Goal: Check status: Check status

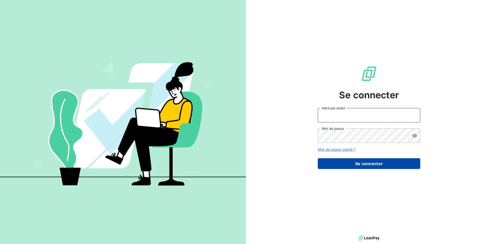
type input "[EMAIL_ADDRESS][DOMAIN_NAME]"
click at [356, 164] on button "Se connecter" at bounding box center [369, 163] width 103 height 11
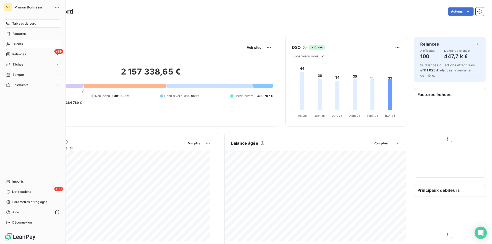
click at [24, 42] on div "Clients" at bounding box center [32, 44] width 57 height 8
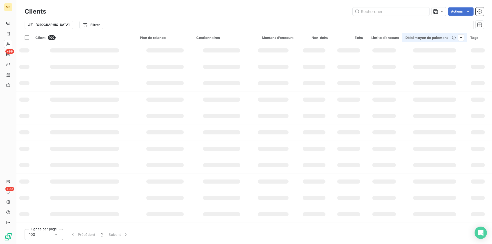
click at [386, 9] on input "text" at bounding box center [391, 11] width 77 height 8
type input "5502"
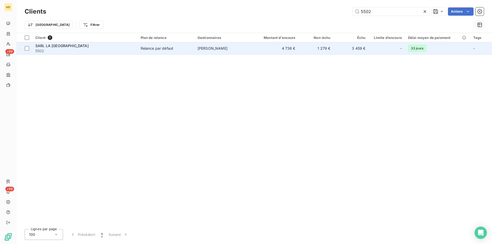
click at [296, 50] on td "4 738 €" at bounding box center [274, 48] width 47 height 12
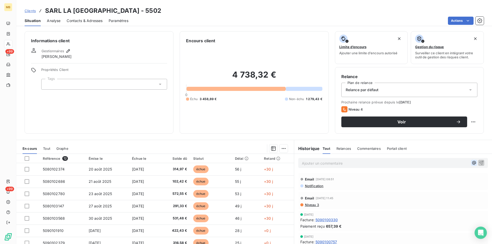
click at [472, 163] on icon "button" at bounding box center [474, 162] width 5 height 5
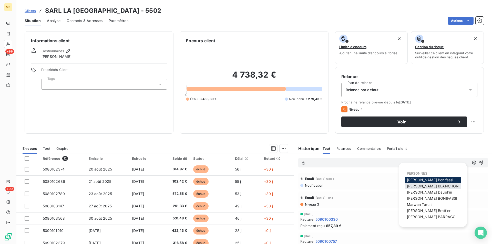
click at [424, 185] on span "[PERSON_NAME]" at bounding box center [433, 186] width 52 height 4
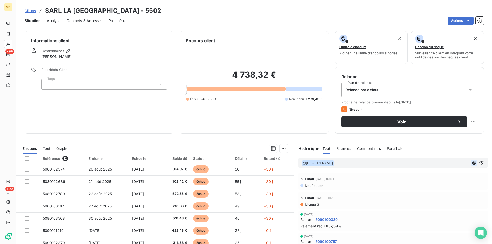
click at [472, 164] on icon "button" at bounding box center [474, 162] width 5 height 5
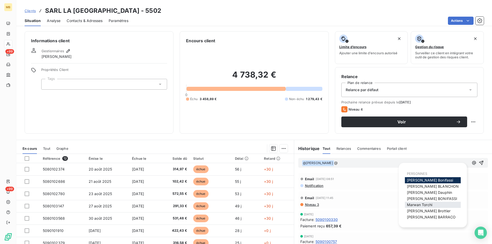
click at [426, 205] on span "[PERSON_NAME]" at bounding box center [419, 205] width 25 height 4
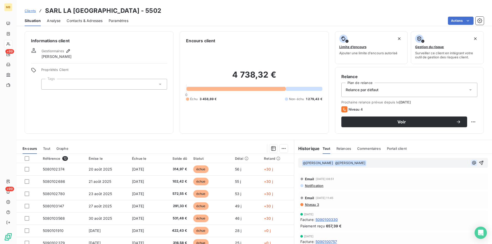
click at [472, 162] on icon "button" at bounding box center [474, 163] width 4 height 4
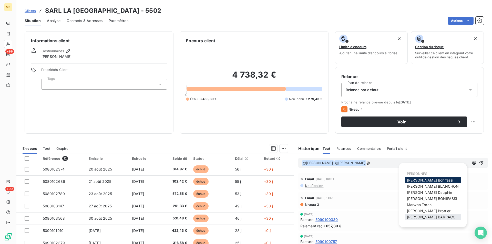
click at [429, 217] on span "[PERSON_NAME]" at bounding box center [431, 217] width 49 height 4
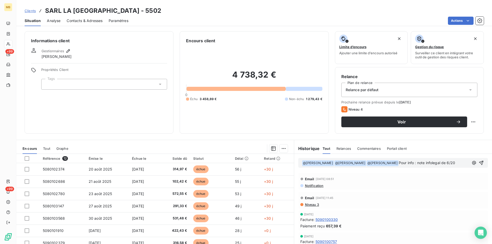
drag, startPoint x: 457, startPoint y: 164, endPoint x: 398, endPoint y: 164, distance: 59.5
click at [398, 164] on p "﻿ @ [PERSON_NAME] ﻿ ﻿ @ [PERSON_NAME] ﻿ ﻿ @ [PERSON_NAME] ﻿ Pour info : note in…" at bounding box center [385, 163] width 167 height 6
copy span "Pour info : note infolegal de 6/20"
click at [479, 162] on icon "button" at bounding box center [481, 162] width 5 height 5
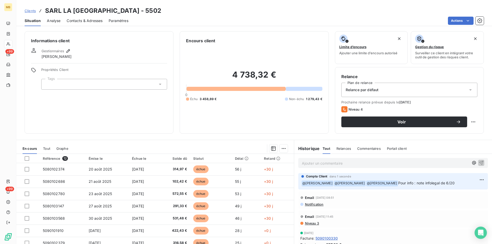
click at [30, 11] on span "Clients" at bounding box center [30, 11] width 11 height 4
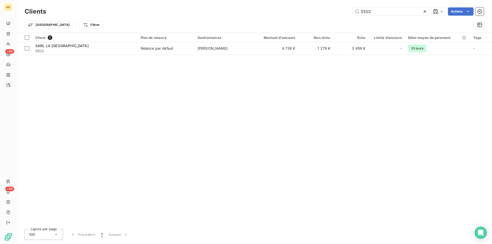
drag, startPoint x: 377, startPoint y: 9, endPoint x: 327, endPoint y: 17, distance: 50.4
click at [326, 17] on div "Clients 5502 Actions" at bounding box center [254, 11] width 459 height 11
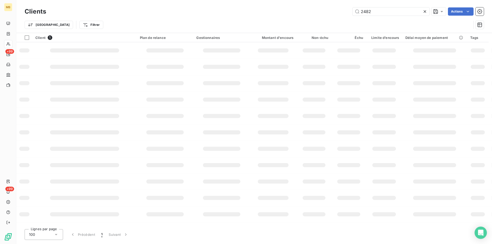
type input "2482"
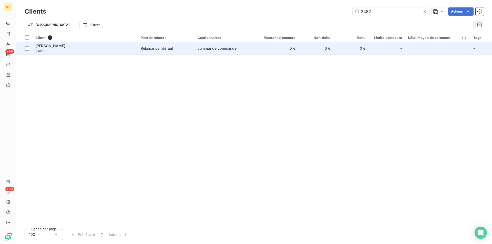
click at [325, 47] on td "0 €" at bounding box center [316, 48] width 35 height 12
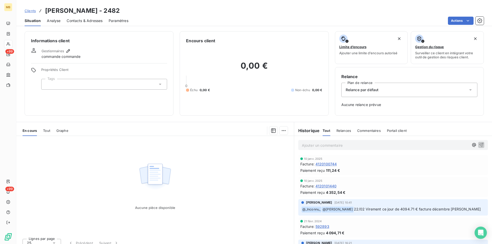
click at [27, 10] on span "Clients" at bounding box center [30, 11] width 11 height 4
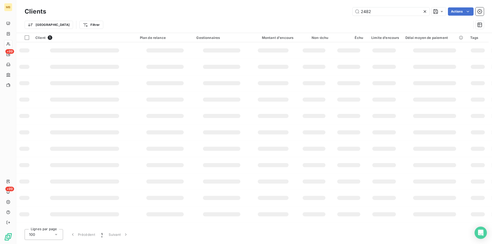
drag, startPoint x: 374, startPoint y: 13, endPoint x: 345, endPoint y: 14, distance: 29.5
click at [345, 14] on div "2482 Actions" at bounding box center [268, 11] width 432 height 8
type input "8150"
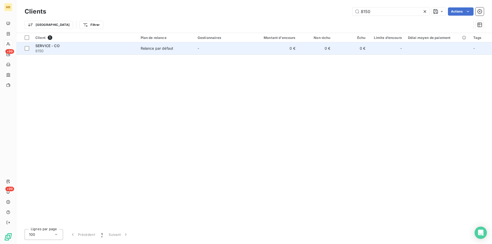
click at [323, 50] on td "0 €" at bounding box center [316, 48] width 35 height 12
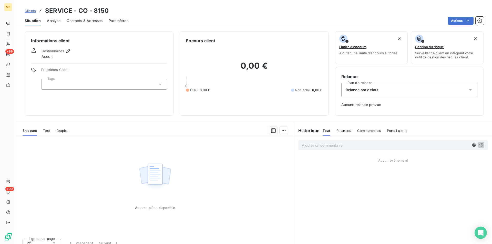
click at [47, 130] on span "Tout" at bounding box center [46, 131] width 7 height 4
click at [57, 131] on span "Graphe" at bounding box center [63, 131] width 12 height 4
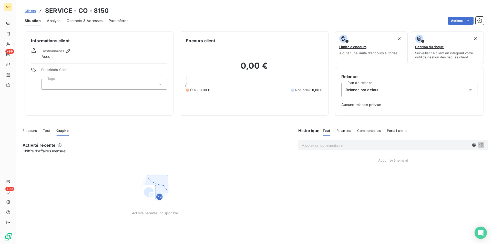
click at [33, 134] on div "En cours" at bounding box center [30, 130] width 14 height 11
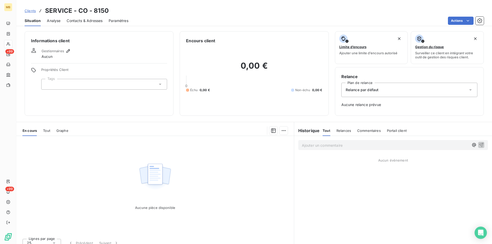
click at [57, 21] on span "Analyse" at bounding box center [54, 20] width 14 height 5
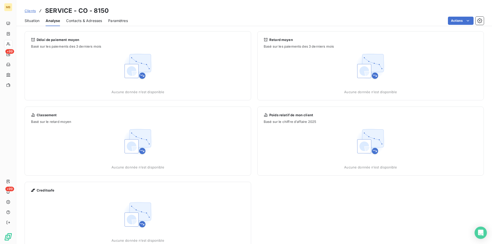
click at [90, 23] on span "Contacts & Adresses" at bounding box center [84, 20] width 36 height 5
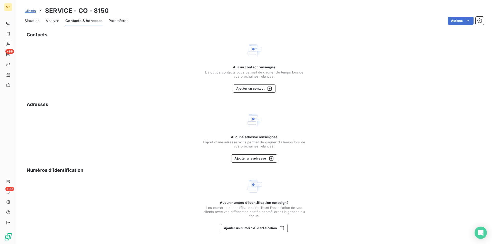
click at [117, 22] on span "Paramètres" at bounding box center [119, 20] width 20 height 5
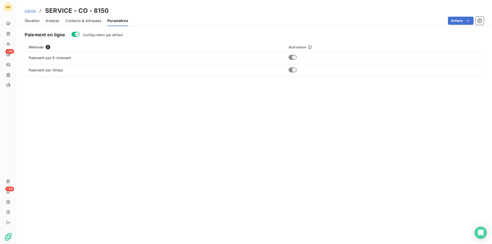
click at [35, 21] on span "Situation" at bounding box center [32, 20] width 15 height 5
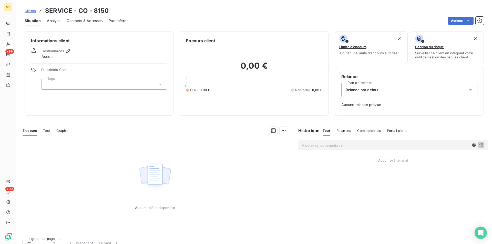
click at [32, 12] on span "Clients" at bounding box center [30, 11] width 11 height 4
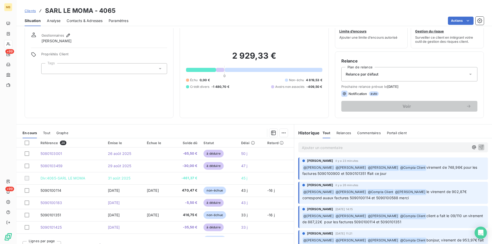
scroll to position [24, 0]
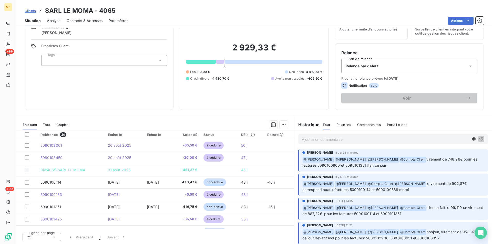
click at [33, 10] on span "Clients" at bounding box center [30, 11] width 11 height 4
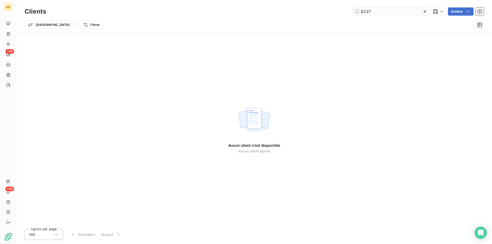
type input "8237"
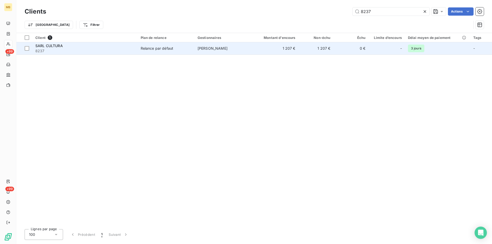
click at [239, 49] on td "[PERSON_NAME]" at bounding box center [223, 48] width 57 height 12
